Goal: Understand process/instructions: Learn how to perform a task or action

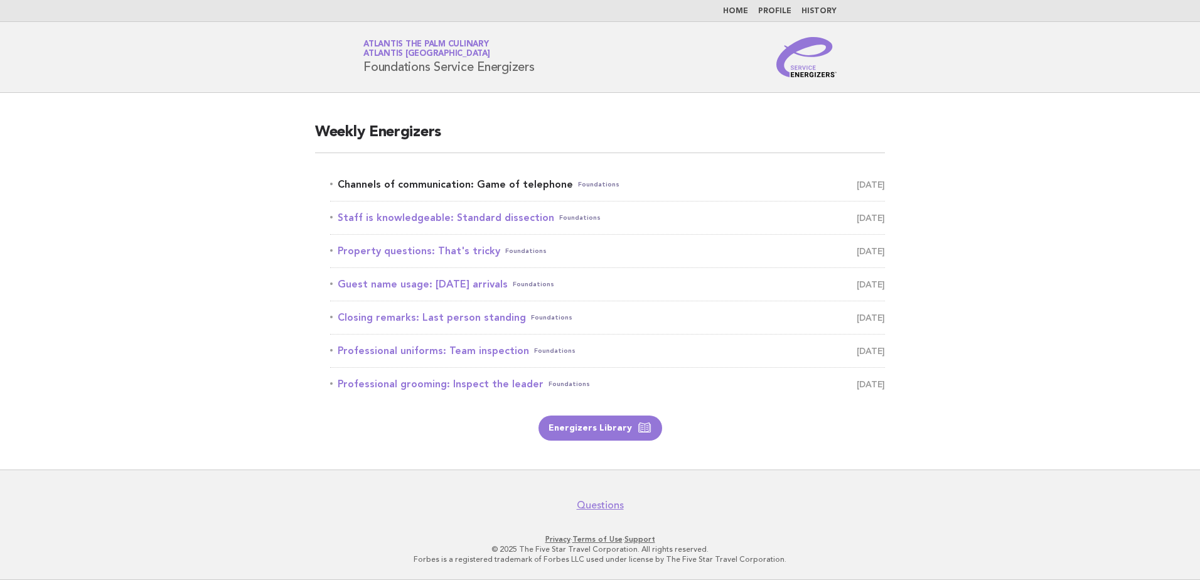
click at [377, 187] on link "Channels of communication: Game of telephone Foundations August 29" at bounding box center [607, 185] width 555 height 18
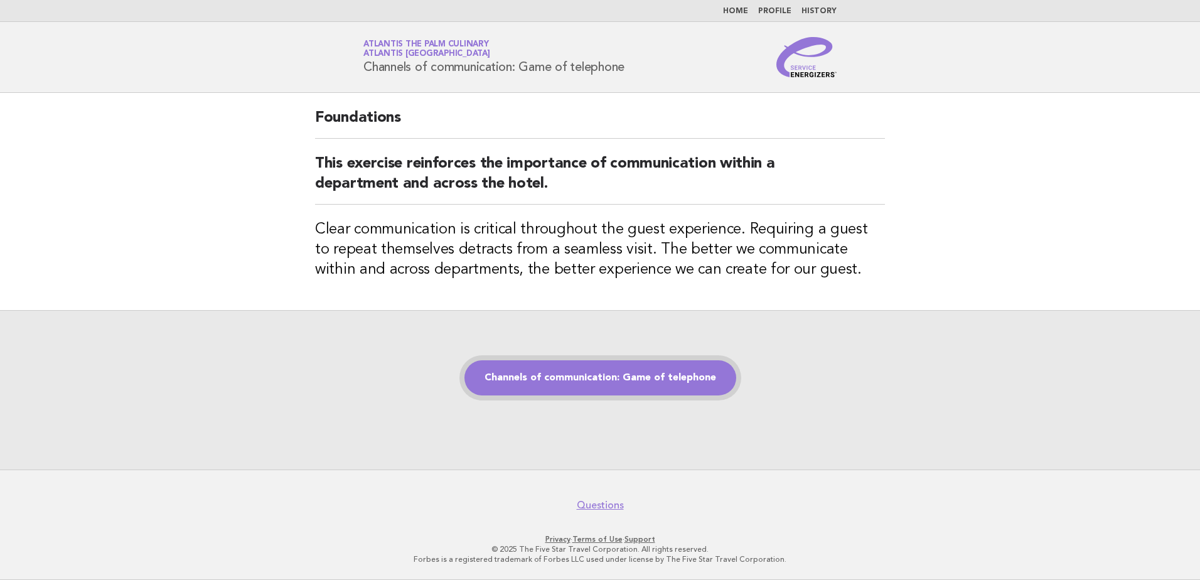
click at [635, 384] on link "Channels of communication: Game of telephone" at bounding box center [600, 377] width 272 height 35
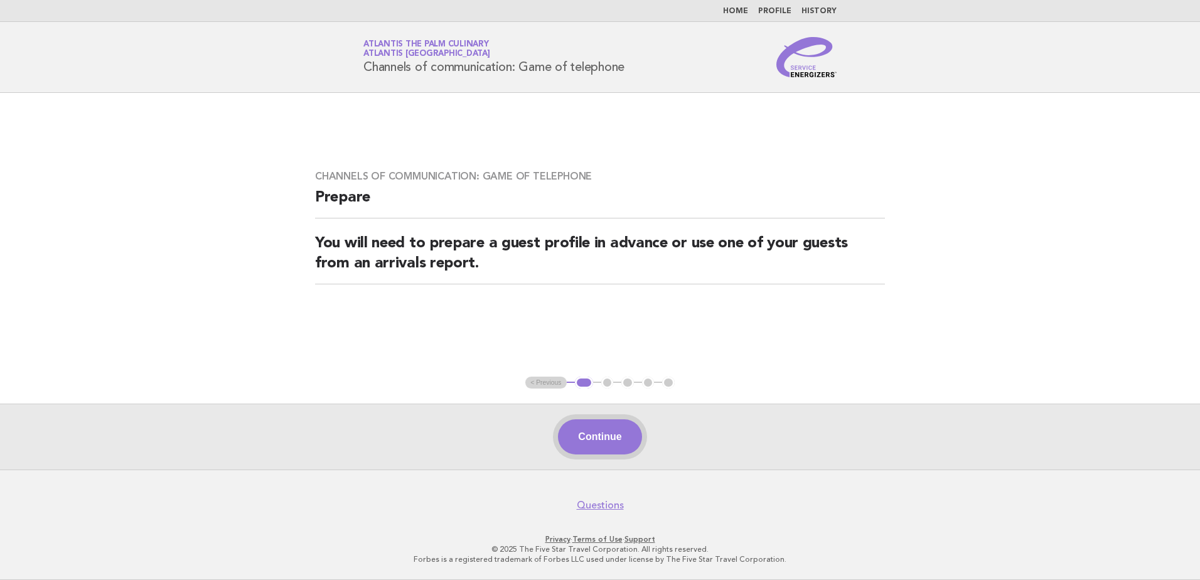
click at [594, 432] on button "Continue" at bounding box center [599, 436] width 83 height 35
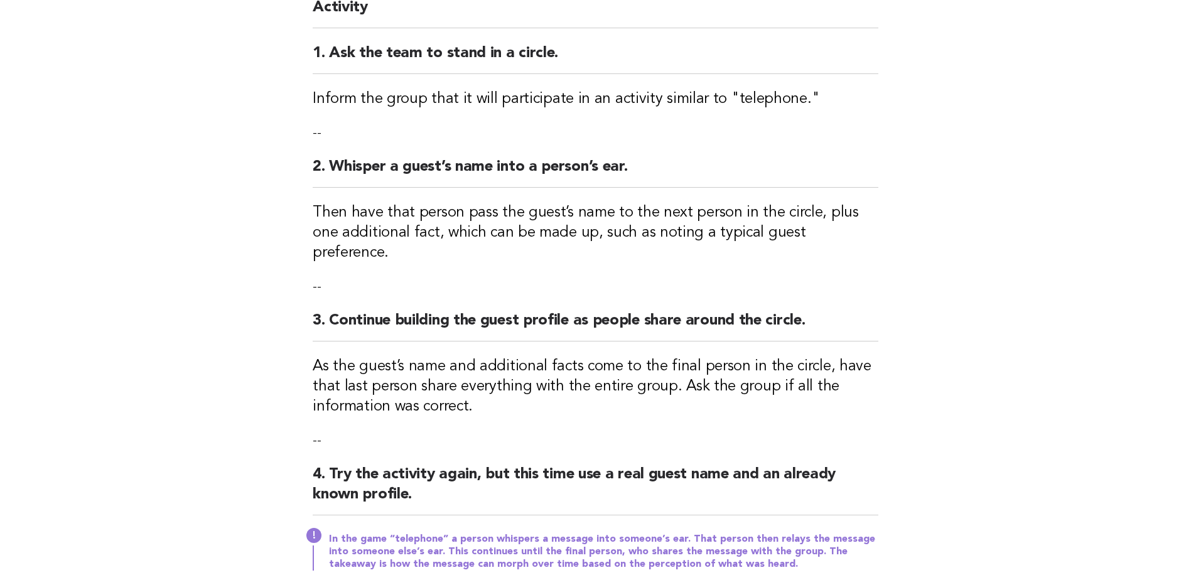
scroll to position [314, 0]
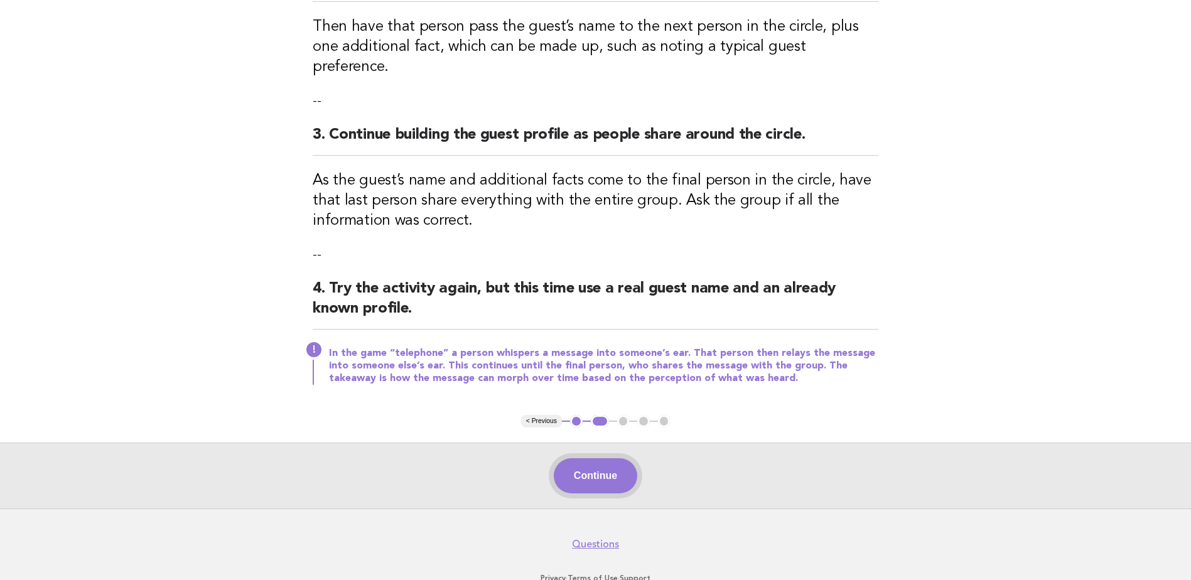
click at [594, 459] on button "Continue" at bounding box center [595, 475] width 83 height 35
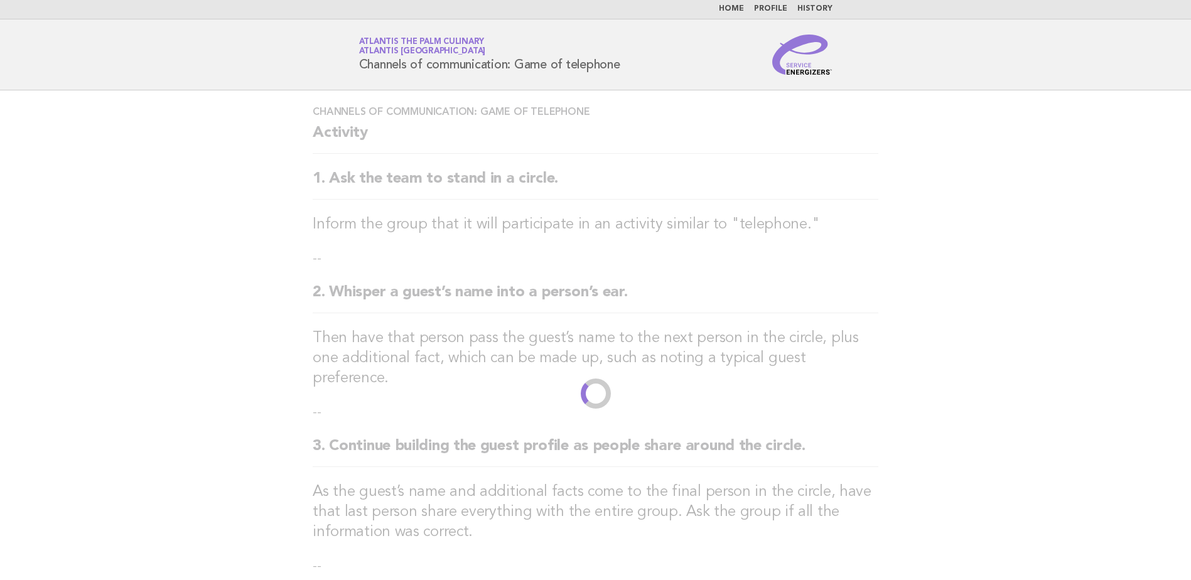
scroll to position [0, 0]
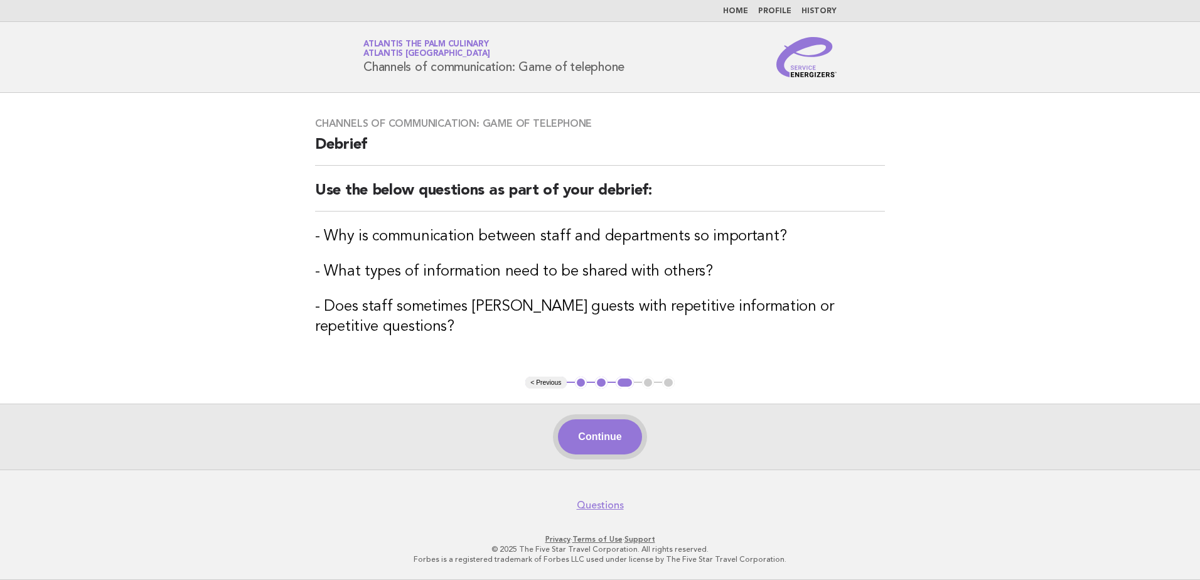
click at [586, 430] on button "Continue" at bounding box center [599, 436] width 83 height 35
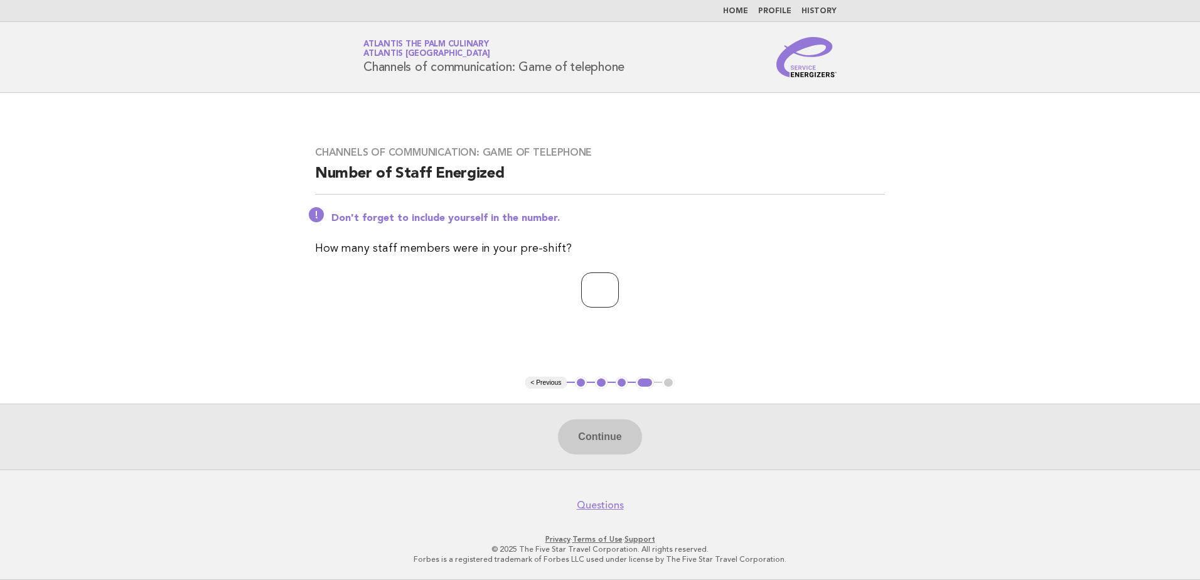
click at [596, 287] on input "number" at bounding box center [600, 289] width 38 height 35
type input "**"
click at [616, 437] on button "Continue" at bounding box center [599, 436] width 83 height 35
